Goal: Information Seeking & Learning: Understand process/instructions

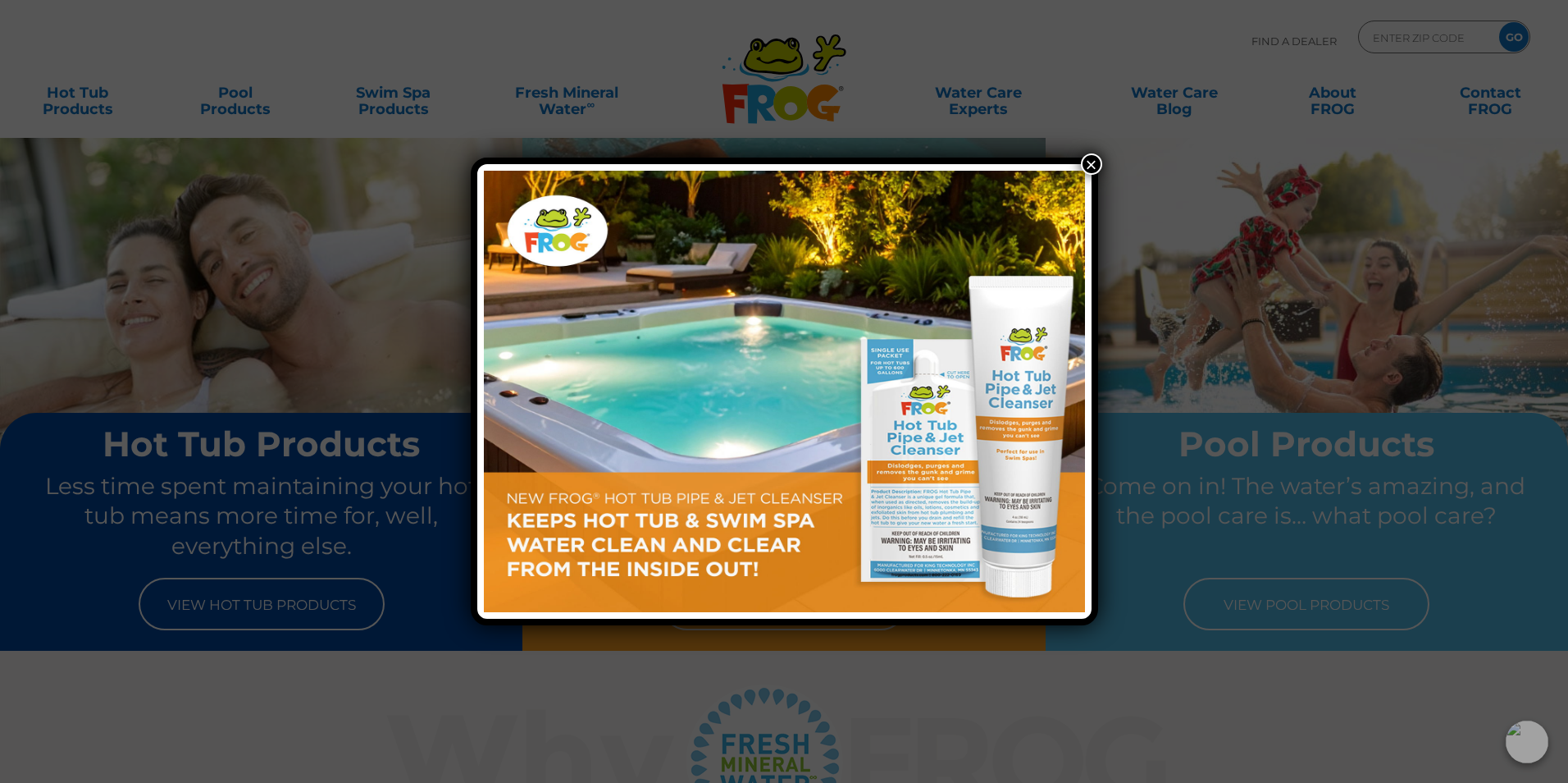
click at [1091, 163] on button "×" at bounding box center [1092, 164] width 21 height 21
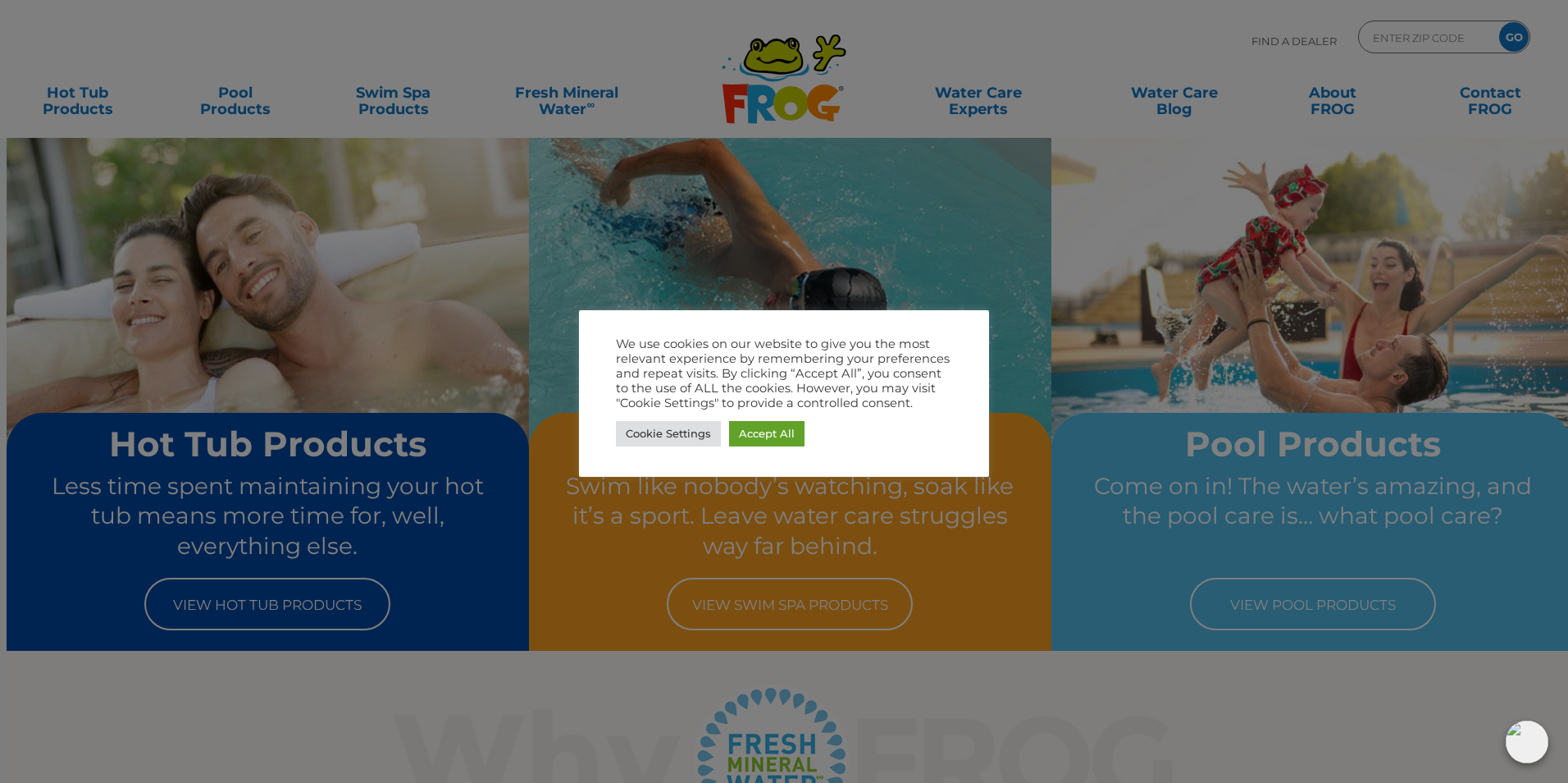
click at [922, 179] on div at bounding box center [784, 392] width 1568 height 783
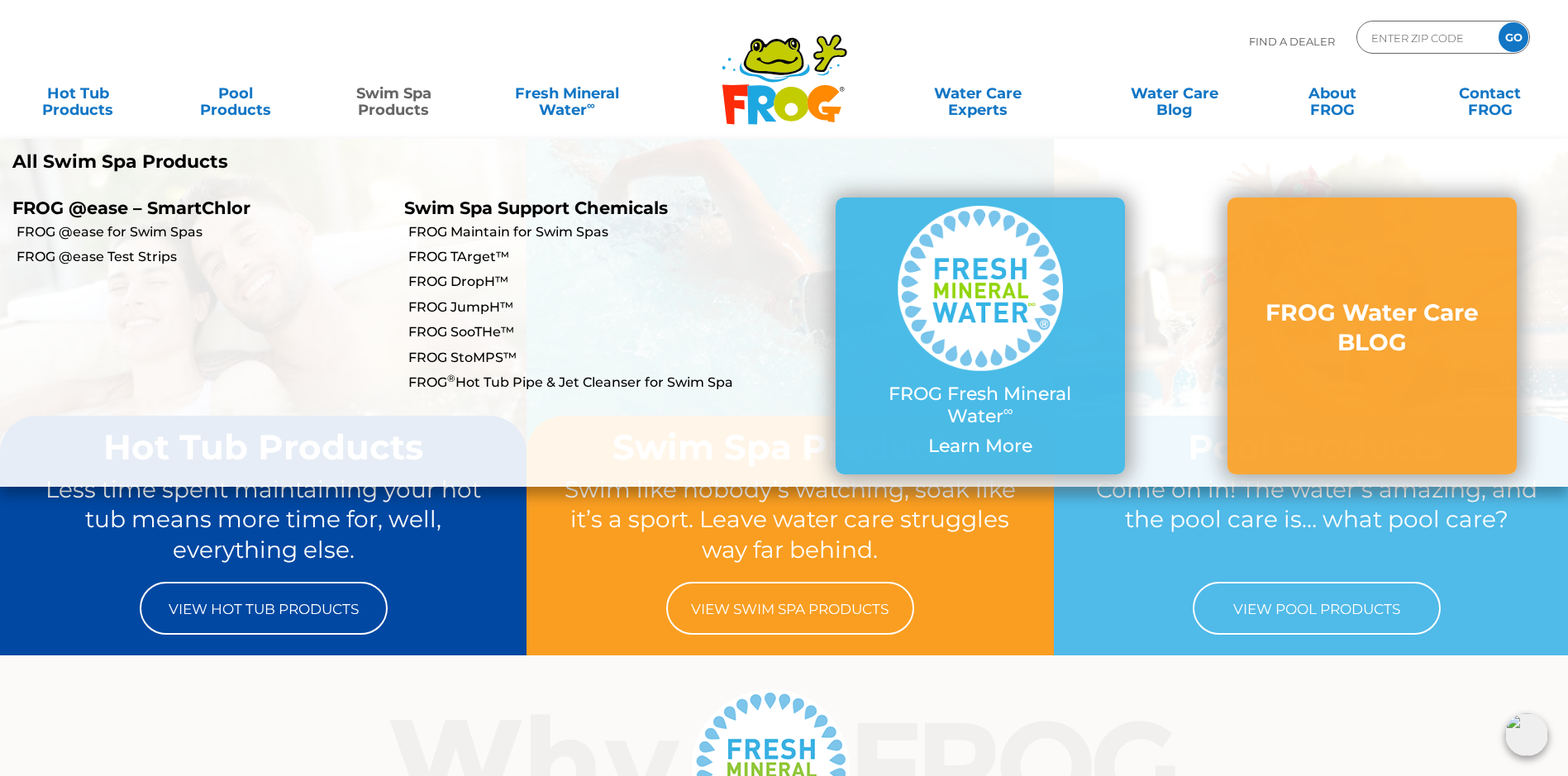
click at [404, 109] on link "Swim Spa Products" at bounding box center [394, 93] width 123 height 33
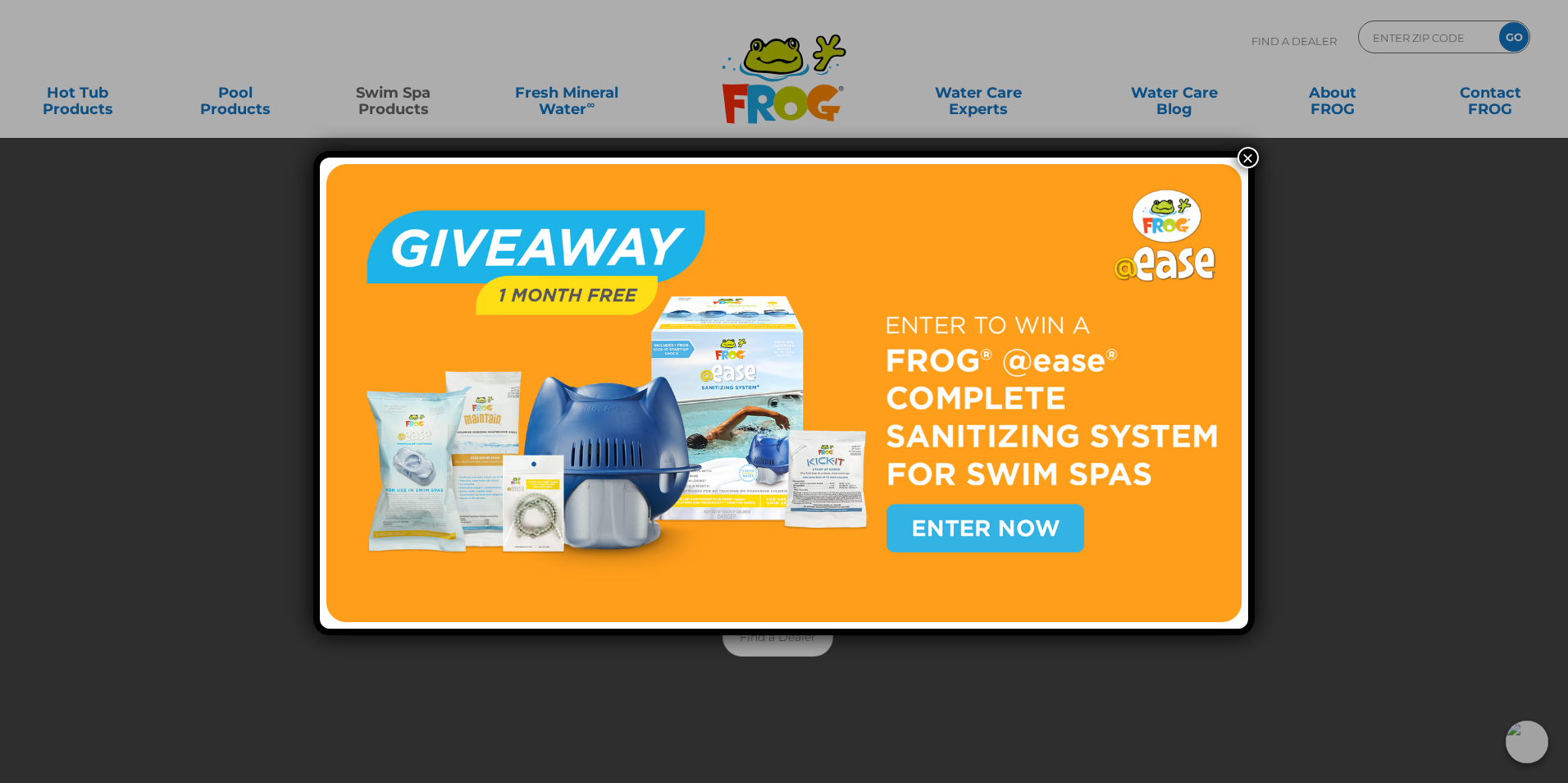
click at [1241, 160] on button "×" at bounding box center [1248, 157] width 21 height 21
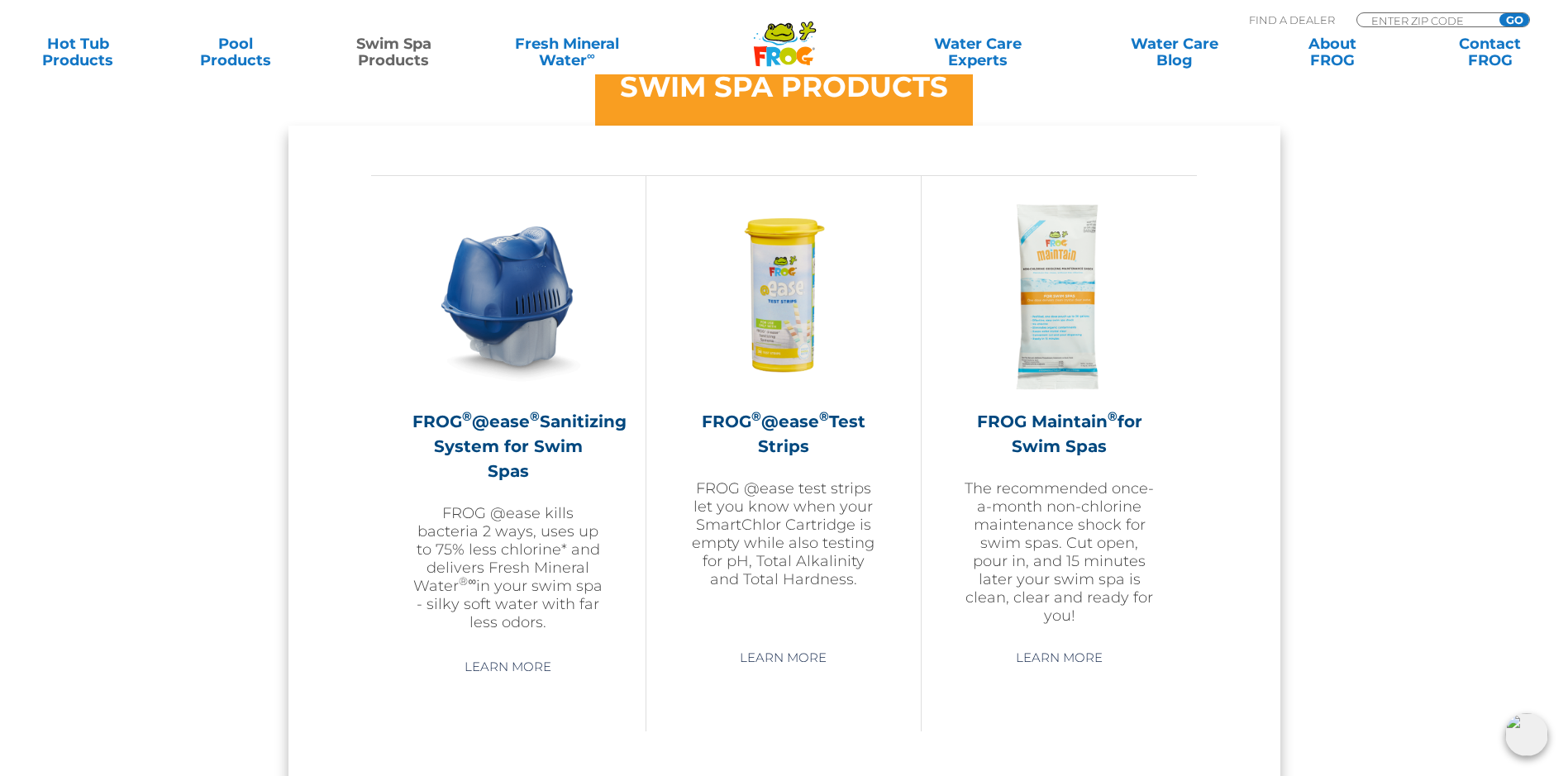
scroll to position [1404, 0]
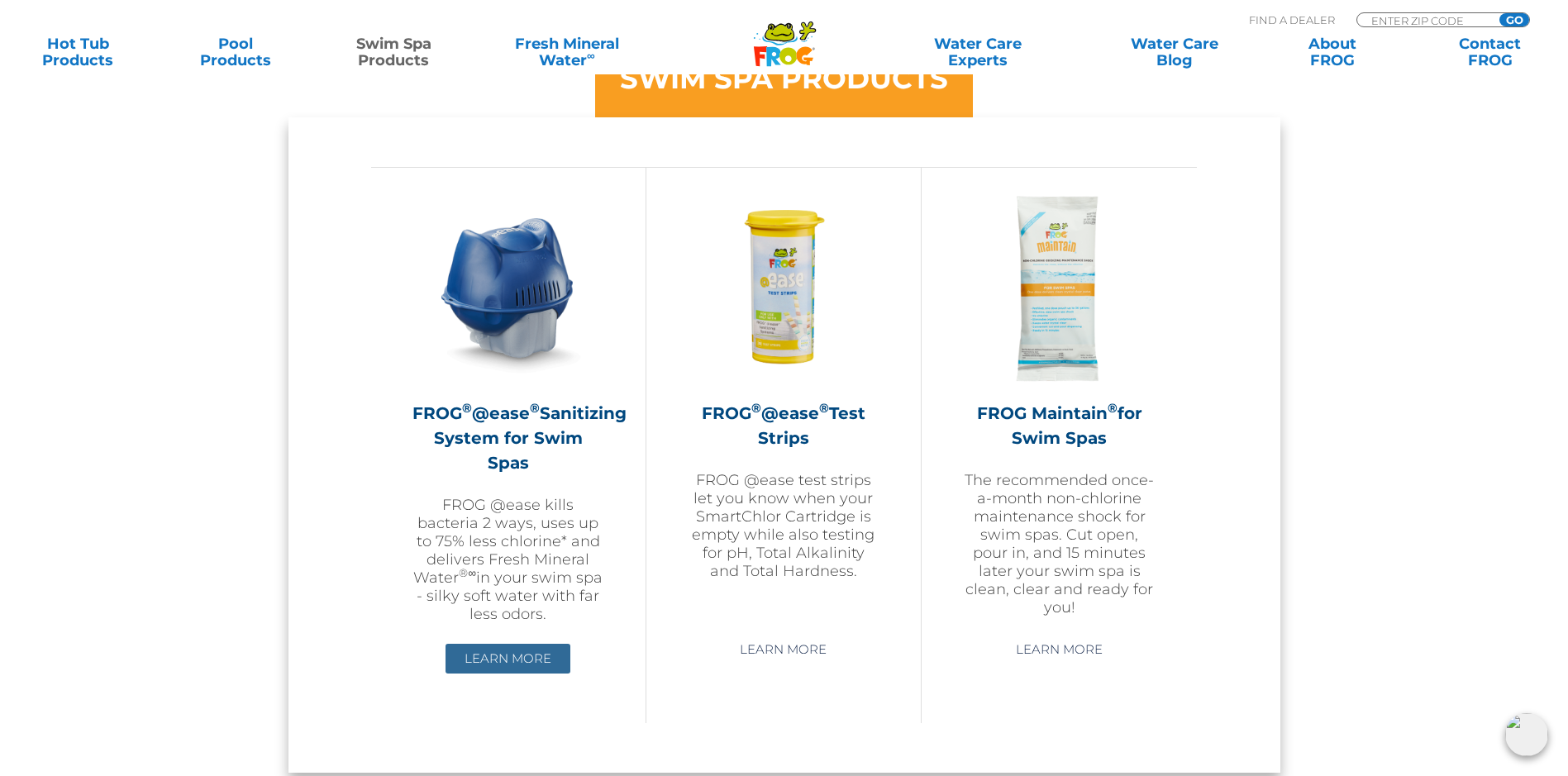
click at [508, 659] on link "Learn More" at bounding box center [508, 658] width 125 height 29
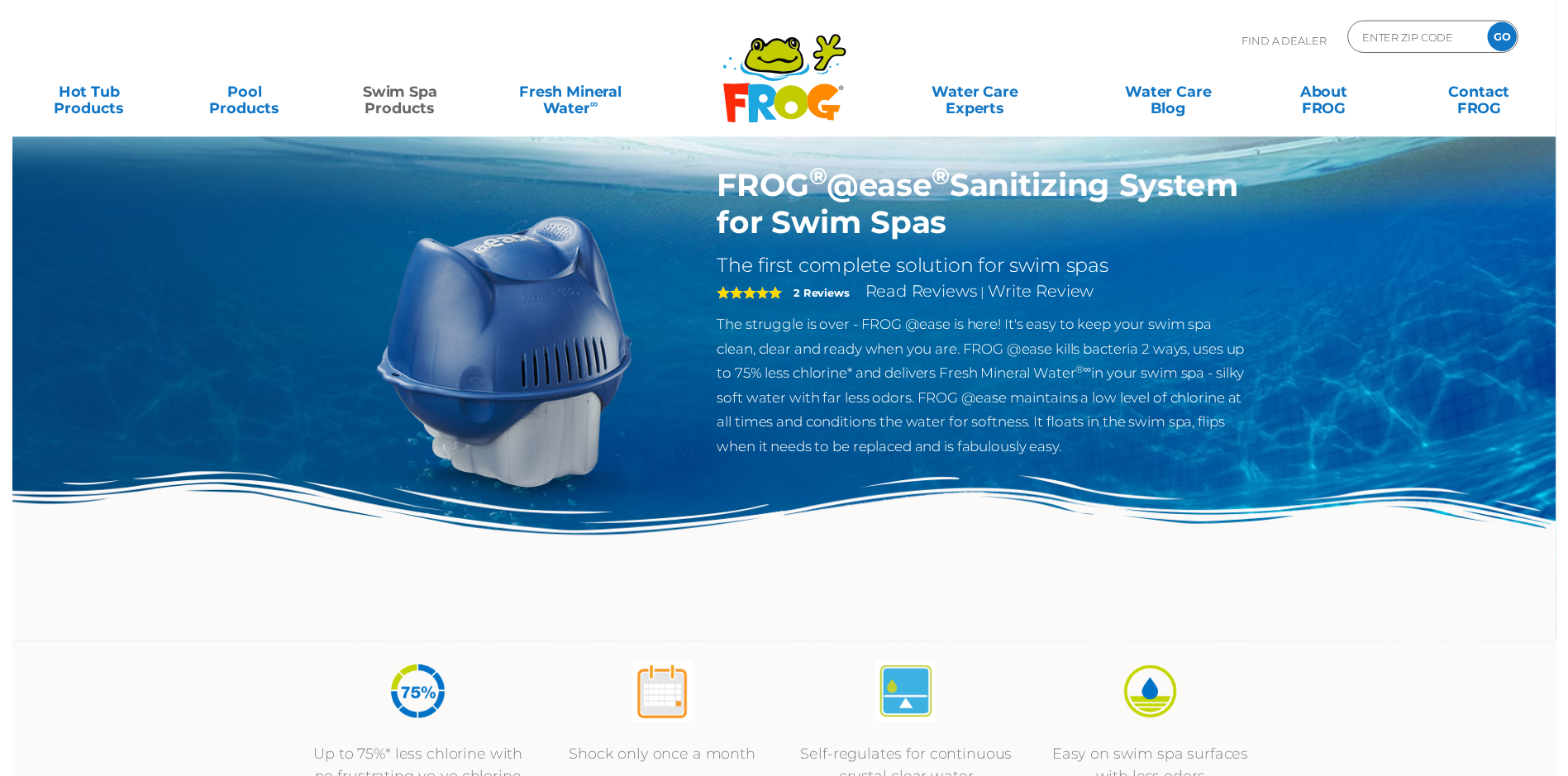
scroll to position [83, 0]
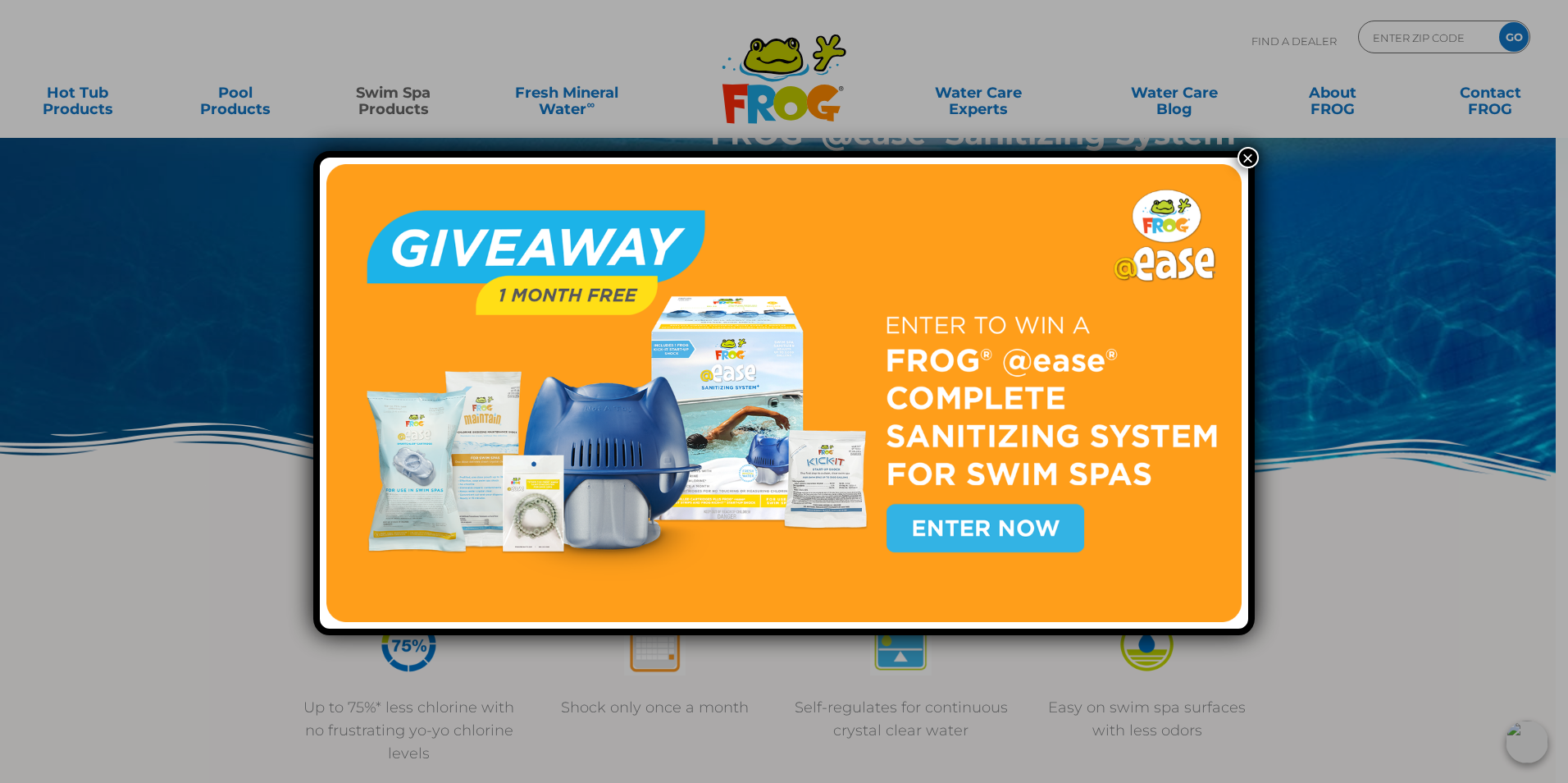
click at [1241, 157] on button "×" at bounding box center [1248, 157] width 21 height 21
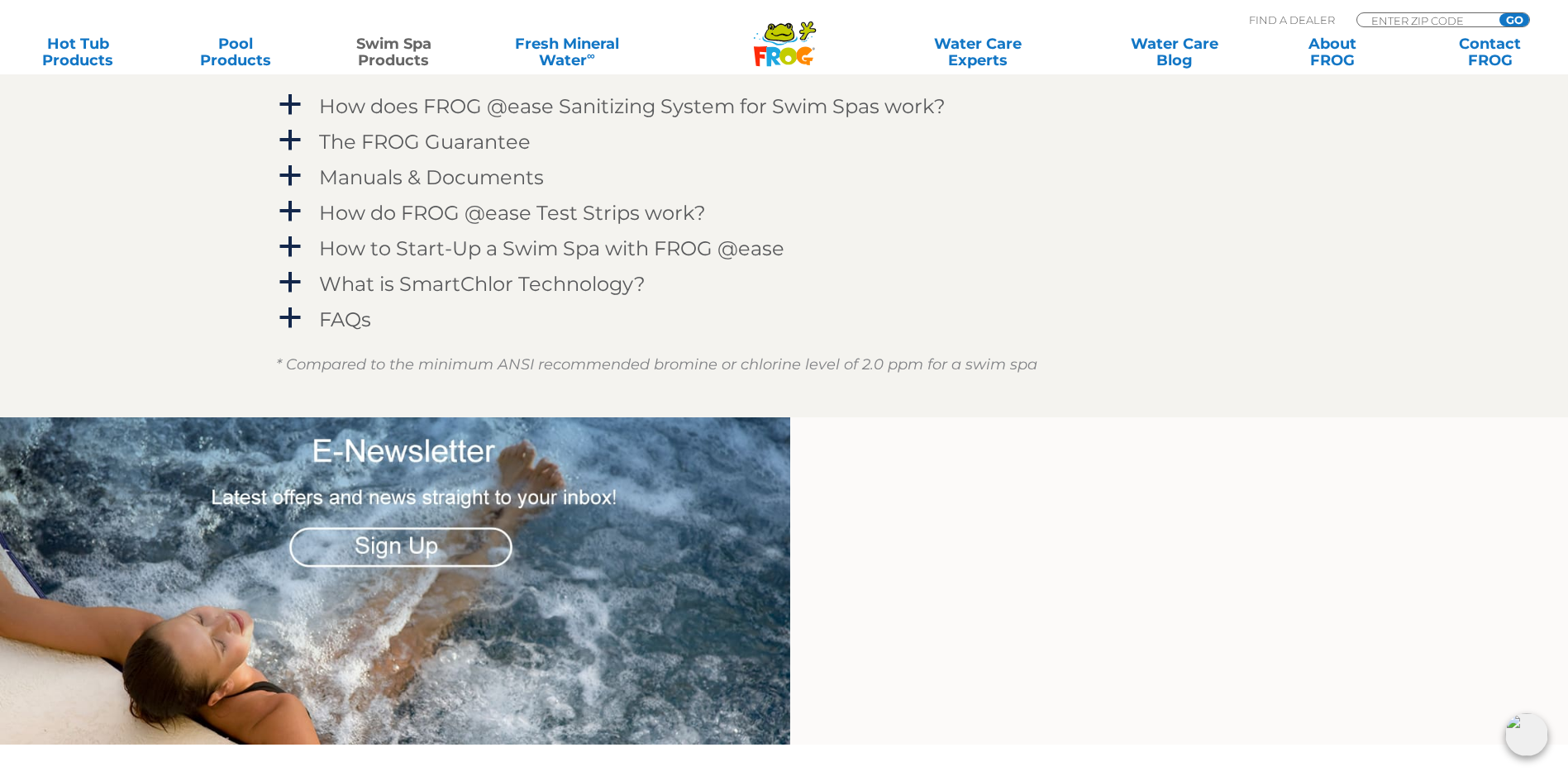
scroll to position [2231, 0]
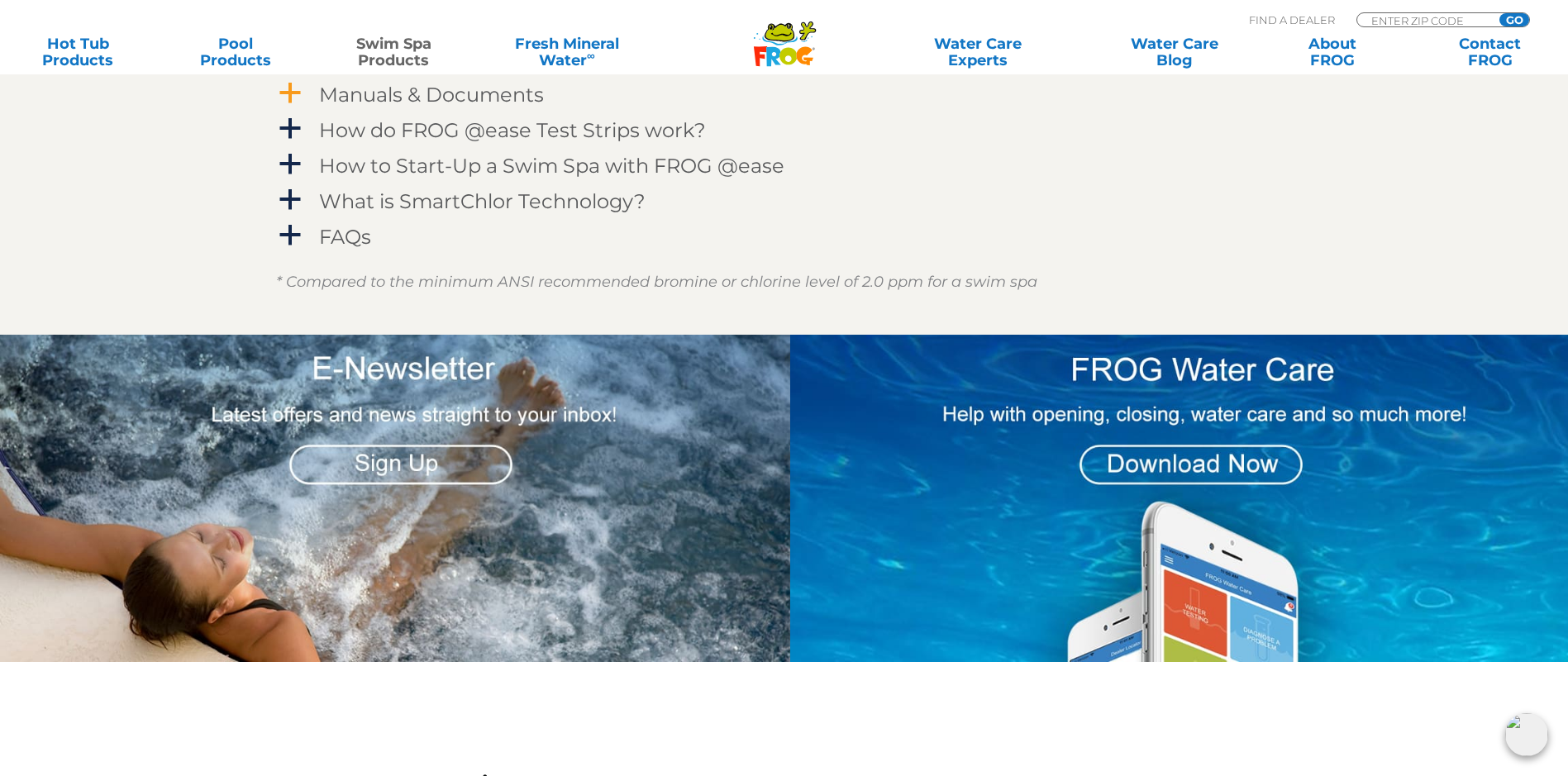
click at [488, 106] on h4 "Manuals & Documents" at bounding box center [431, 94] width 225 height 22
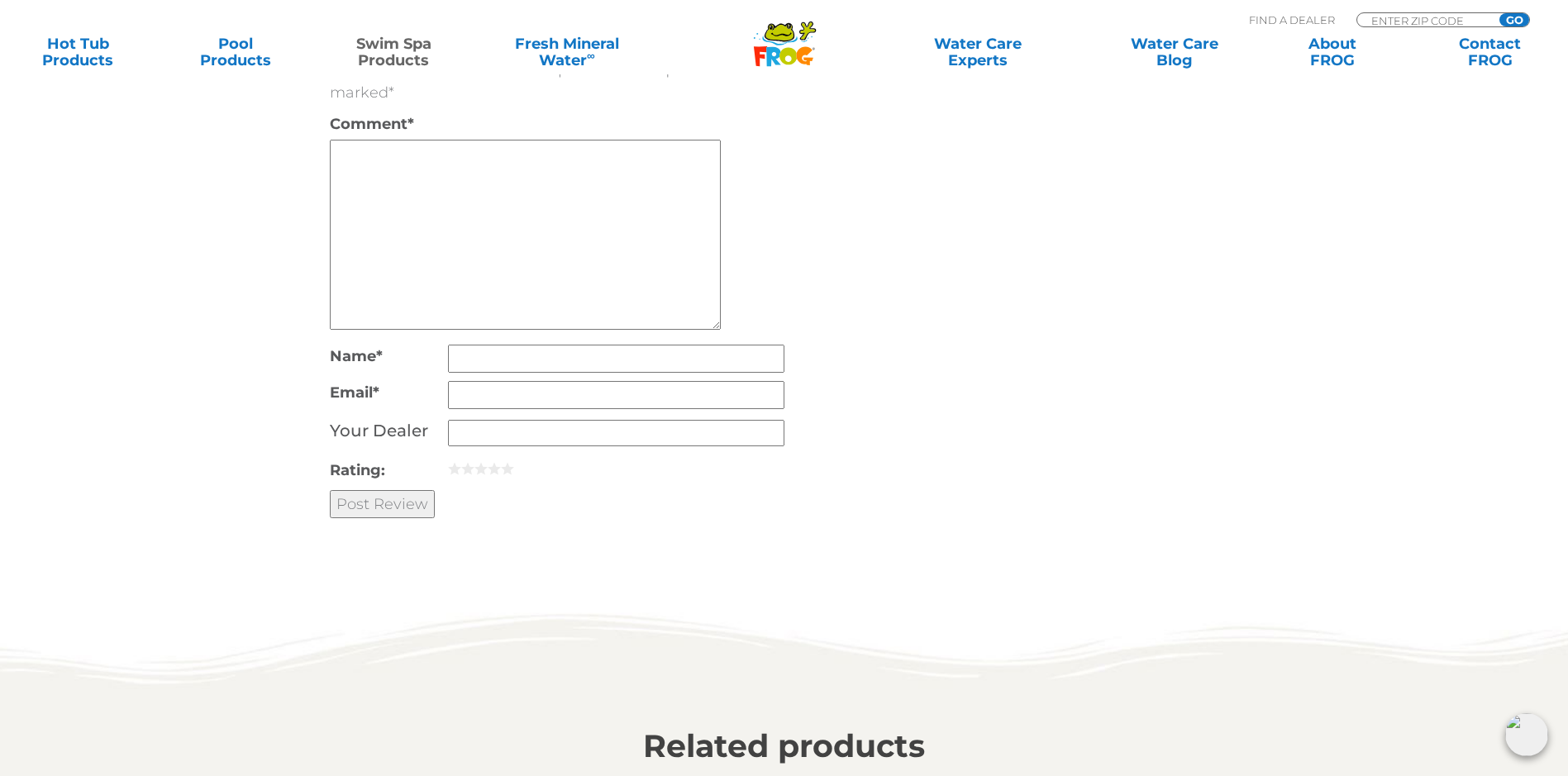
scroll to position [3718, 0]
